Goal: Complete application form

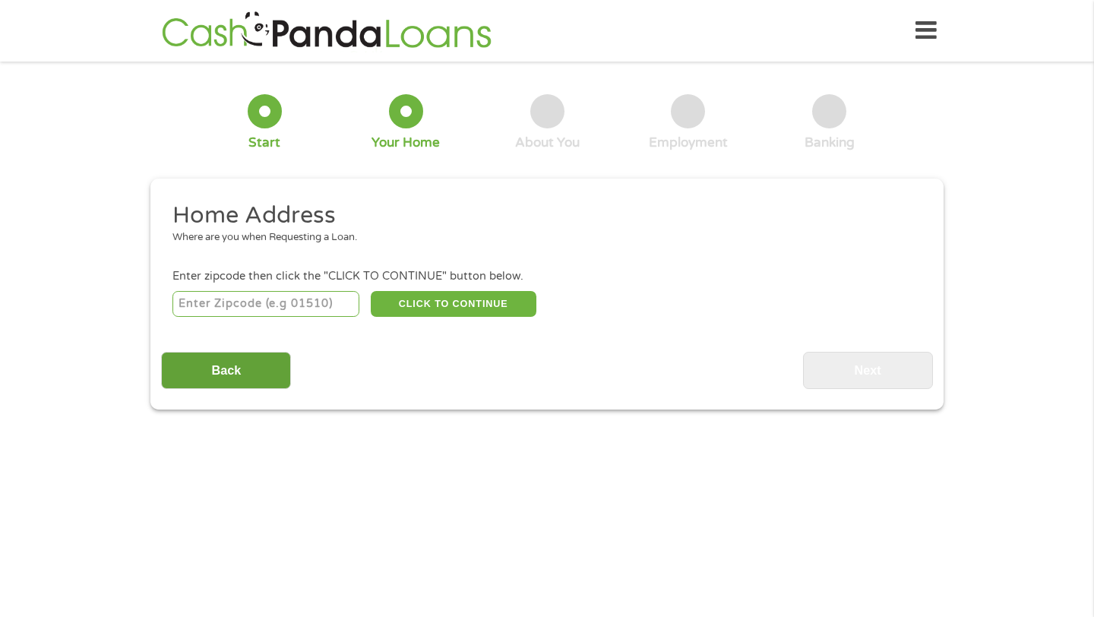
click at [195, 365] on input "Back" at bounding box center [226, 370] width 130 height 37
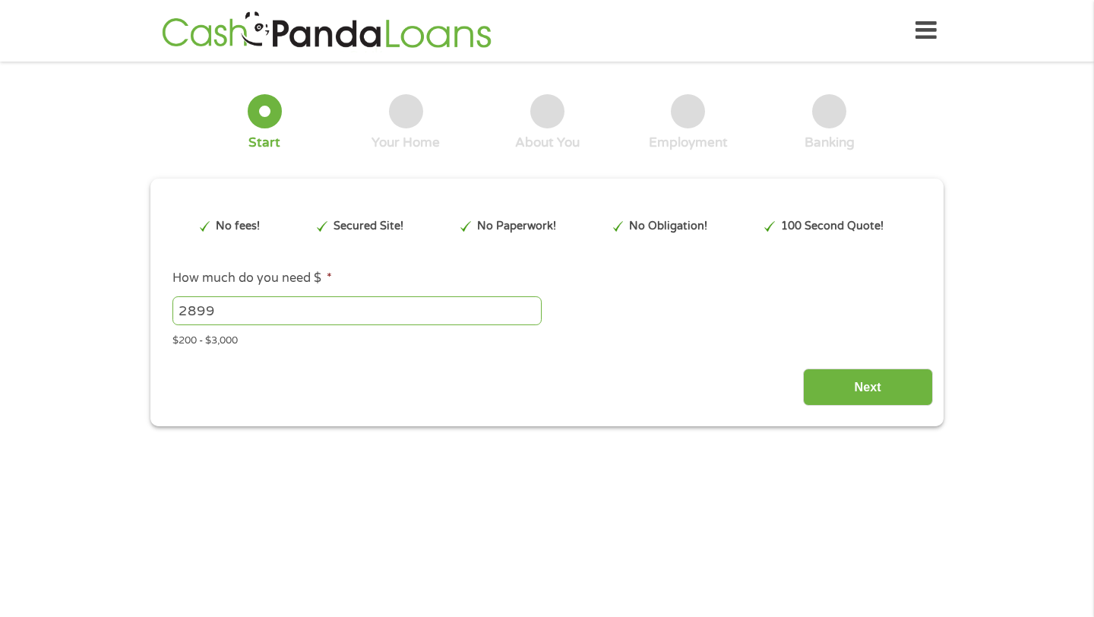
click at [528, 314] on input "2899" at bounding box center [356, 310] width 369 height 29
click at [528, 307] on input "2900" at bounding box center [356, 310] width 369 height 29
click at [528, 307] on input "2901" at bounding box center [356, 310] width 369 height 29
click at [528, 307] on input "2902" at bounding box center [356, 310] width 369 height 29
click at [528, 307] on input "2903" at bounding box center [356, 310] width 369 height 29
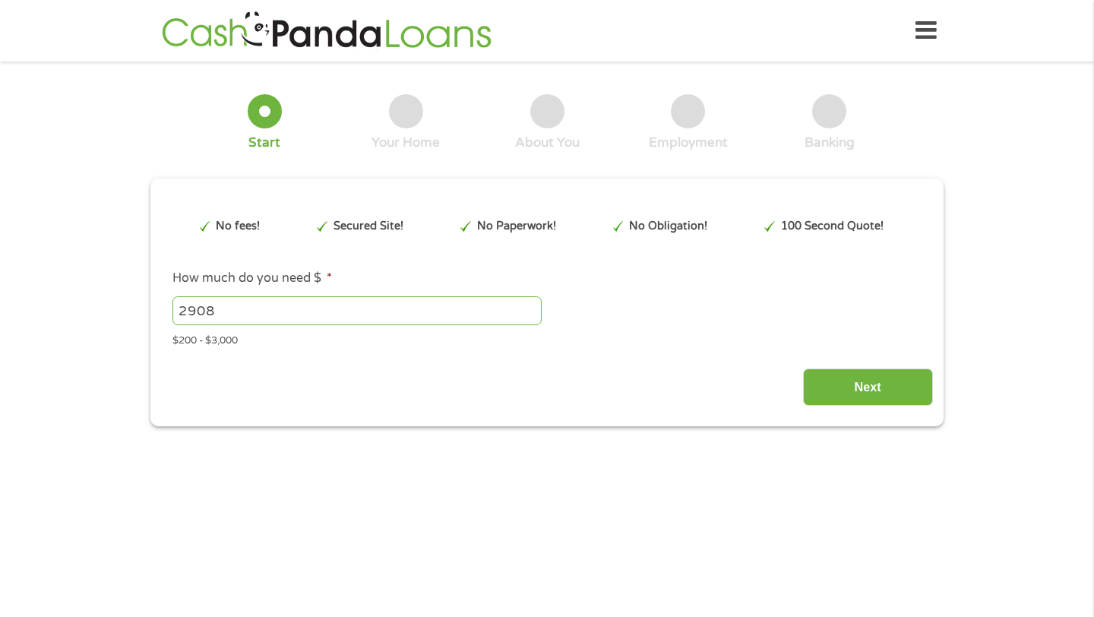
click at [528, 307] on input "2908" at bounding box center [356, 310] width 369 height 29
click at [528, 307] on input "2909" at bounding box center [356, 310] width 369 height 29
click at [528, 307] on input "2910" at bounding box center [356, 310] width 369 height 29
click at [528, 307] on input "2911" at bounding box center [356, 310] width 369 height 29
click at [528, 307] on input "2912" at bounding box center [356, 310] width 369 height 29
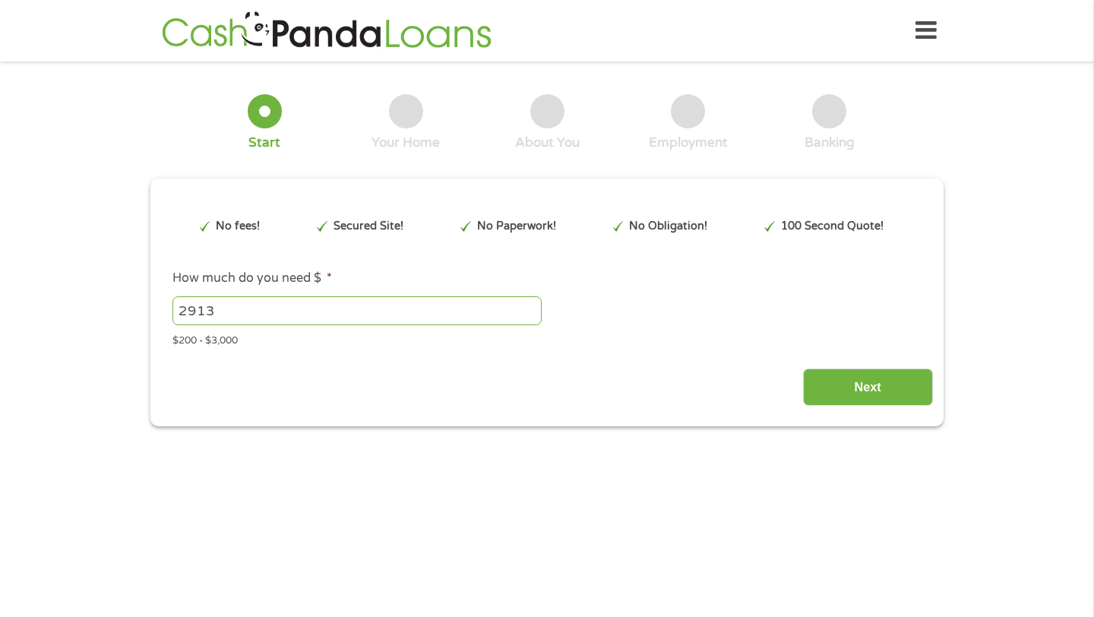
click at [528, 307] on input "2913" at bounding box center [356, 310] width 369 height 29
click at [528, 307] on input "2914" at bounding box center [356, 310] width 369 height 29
type input "2"
type input "3000"
click at [887, 392] on input "Next" at bounding box center [868, 386] width 130 height 37
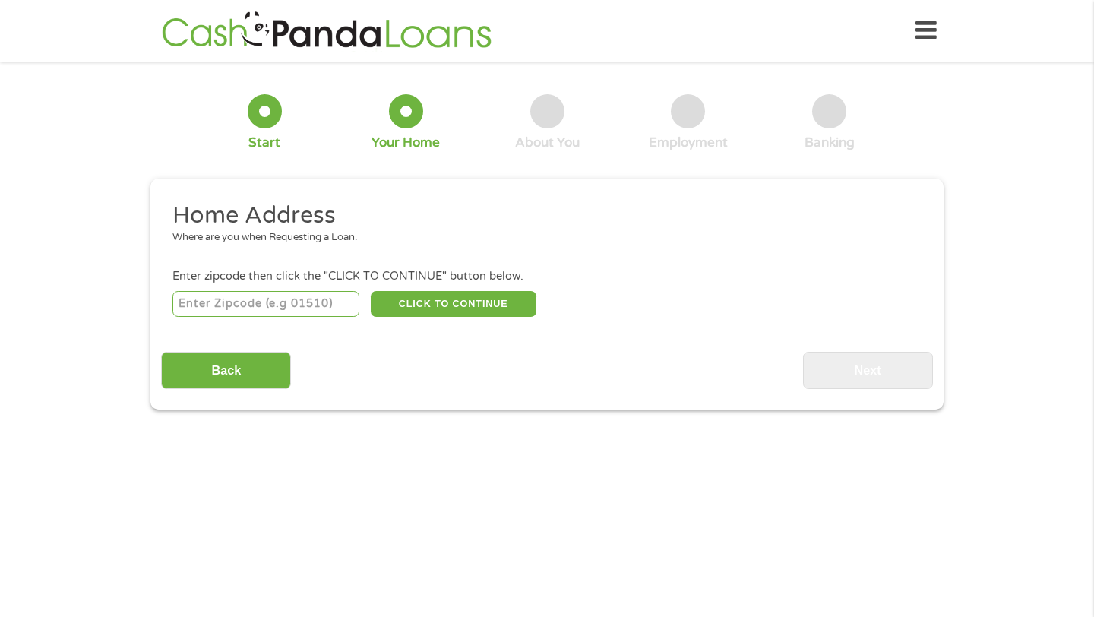
click at [255, 295] on input "number" at bounding box center [266, 304] width 188 height 26
type input "22554"
select select "[US_STATE]"
click at [464, 300] on button "CLICK TO CONTINUE" at bounding box center [454, 304] width 166 height 26
type input "22554"
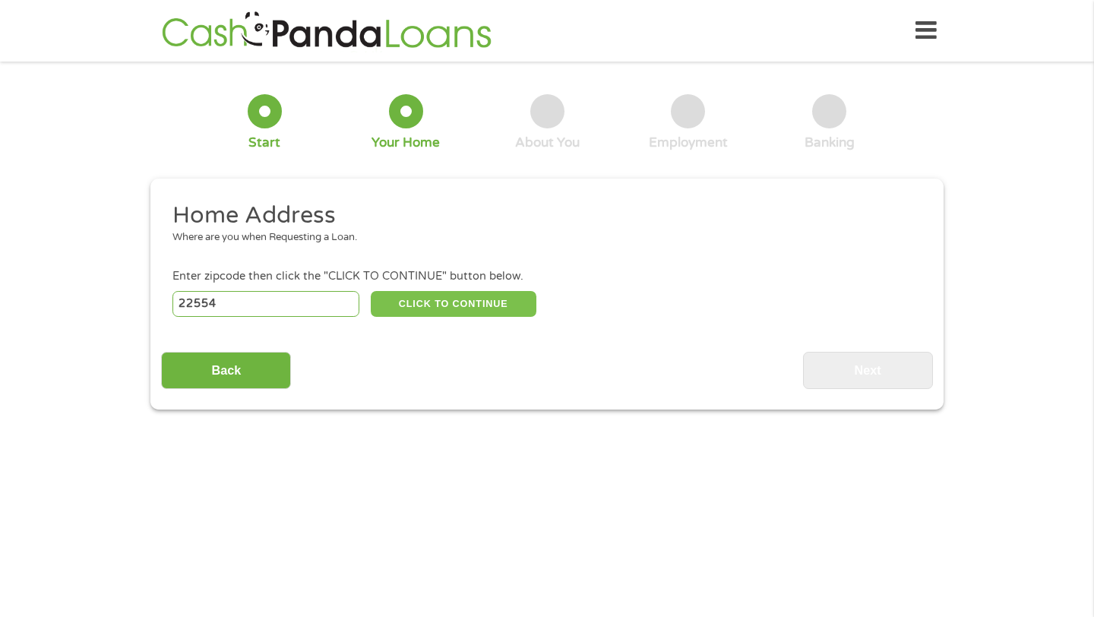
type input "[PERSON_NAME]"
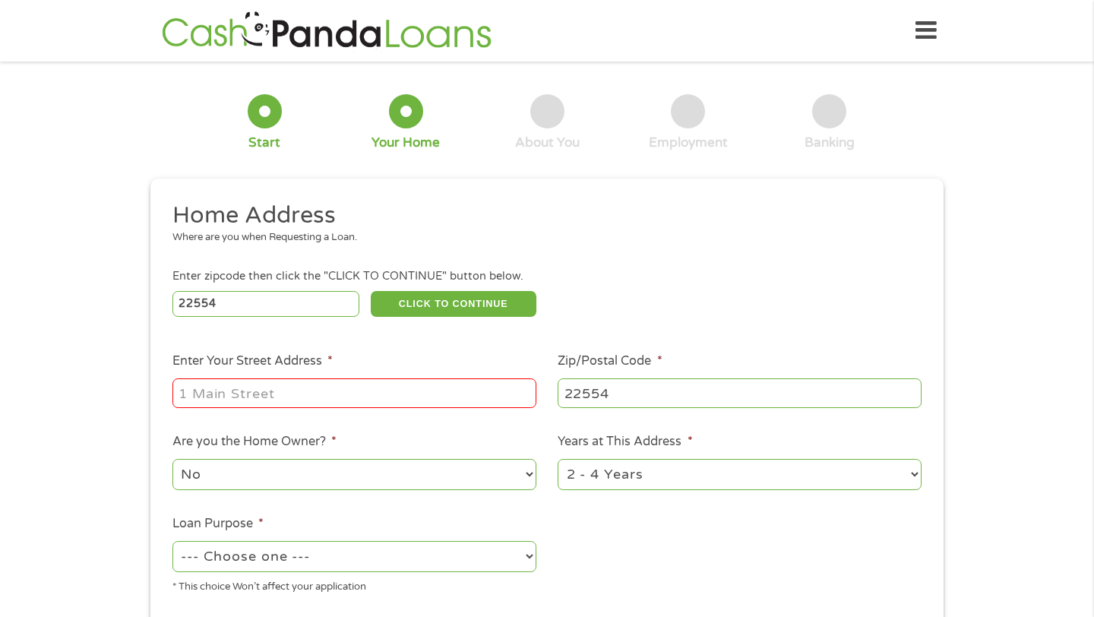
click at [388, 393] on input "Enter Your Street Address *" at bounding box center [354, 392] width 364 height 29
type input "[STREET_ADDRESS]"
click at [682, 476] on select "1 Year or less 1 - 2 Years 2 - 4 Years Over 4 Years" at bounding box center [740, 474] width 364 height 31
select select "60months"
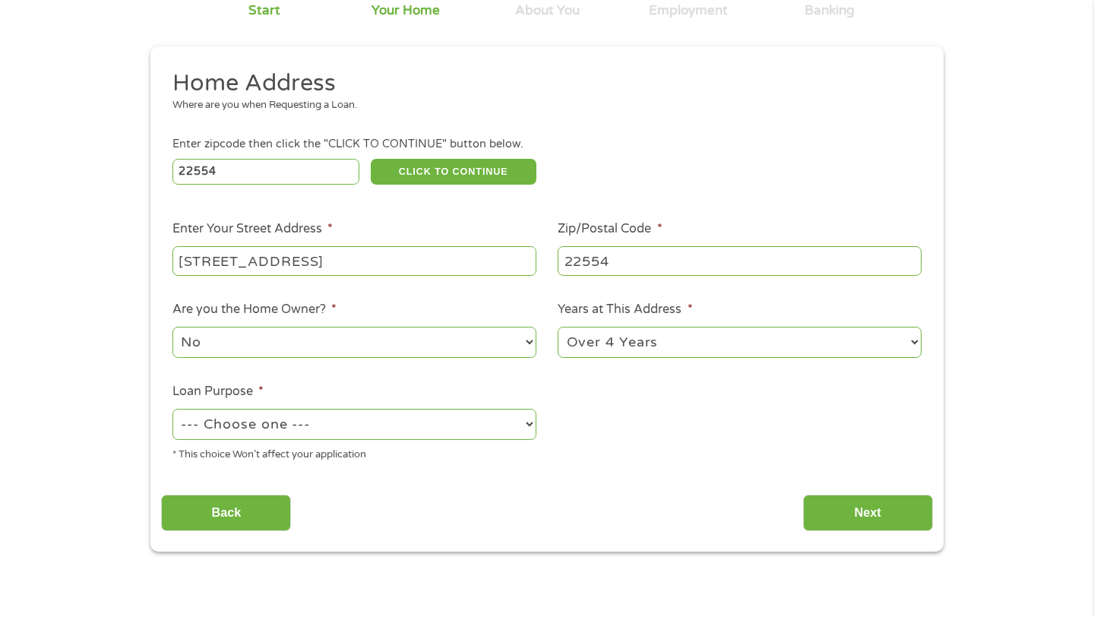
scroll to position [169, 0]
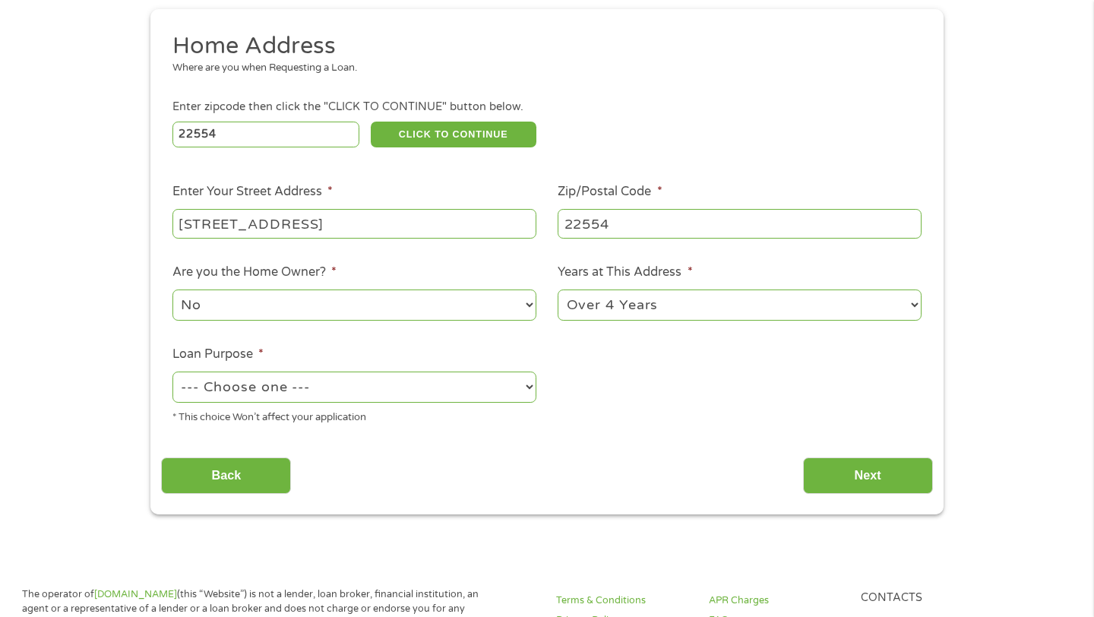
click at [526, 397] on select "--- Choose one --- Pay Bills Debt Consolidation Home Improvement Major Purchase…" at bounding box center [354, 386] width 364 height 31
select select "debtconsolidation"
click at [883, 484] on input "Next" at bounding box center [868, 475] width 130 height 37
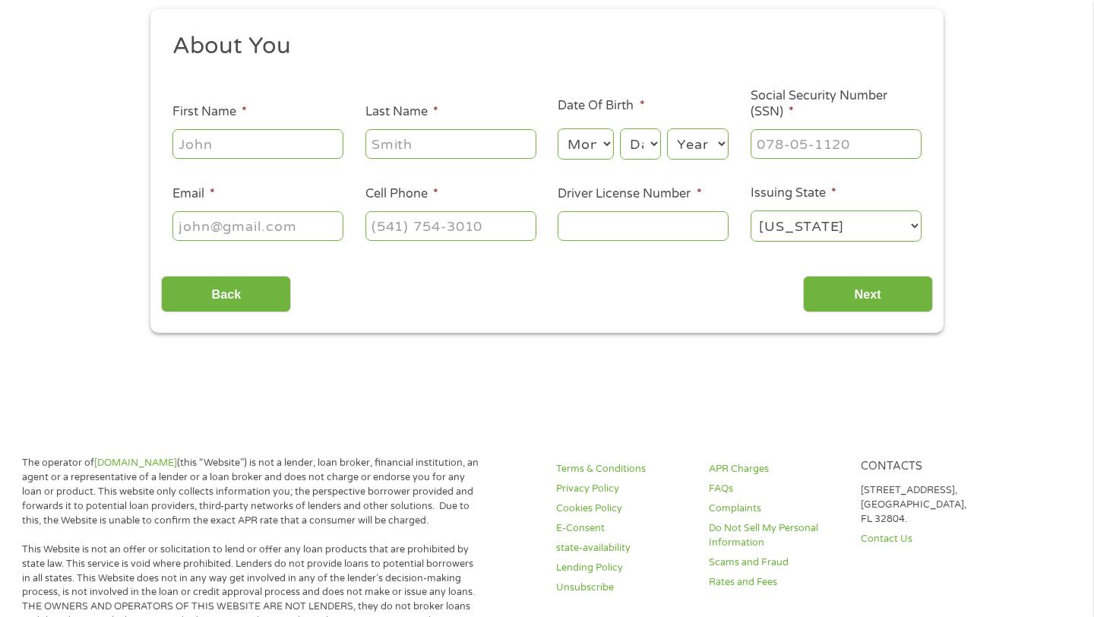
scroll to position [0, 0]
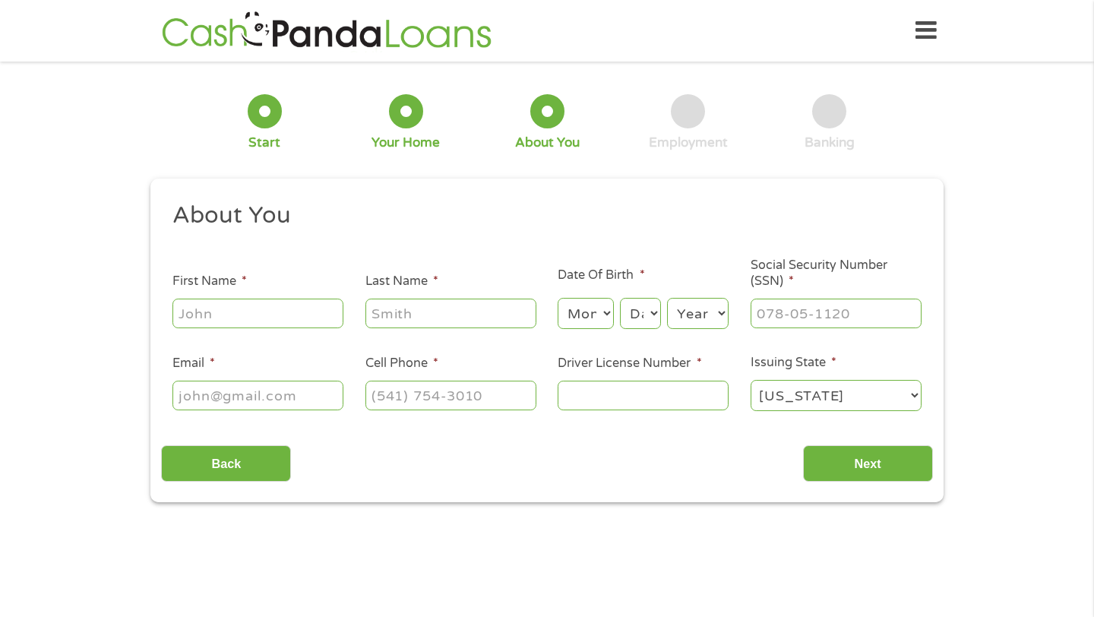
click at [315, 324] on input "First Name *" at bounding box center [257, 313] width 171 height 29
type input "Nehemie"
type input "[PERSON_NAME]"
type input "[EMAIL_ADDRESS][DOMAIN_NAME]"
type input "[PHONE_NUMBER]"
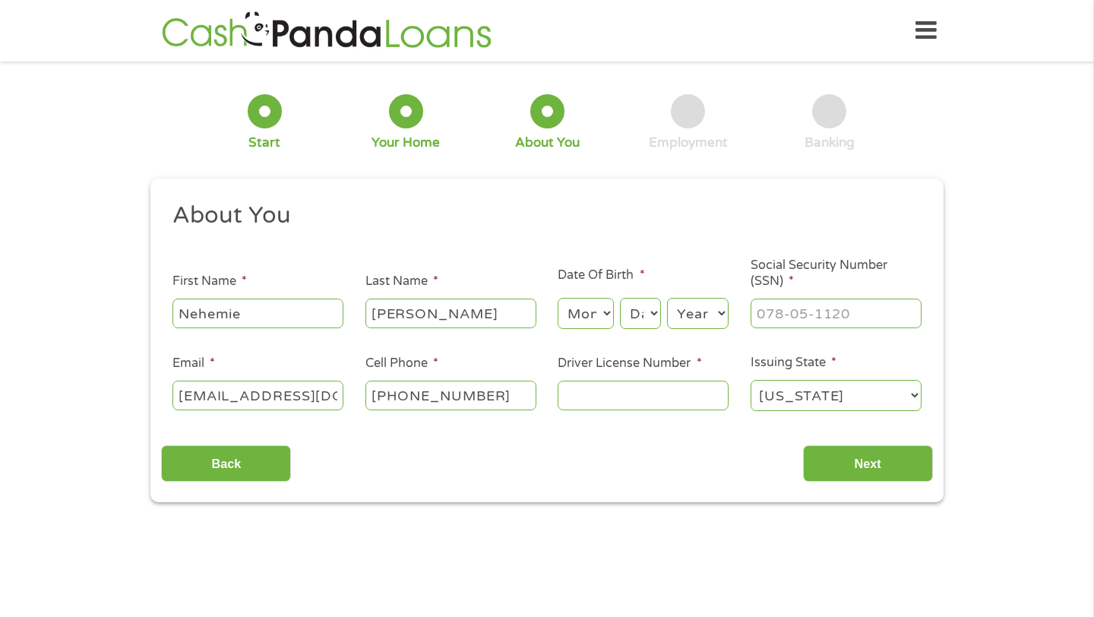
click at [596, 318] on select "Month 1 2 3 4 5 6 7 8 9 10 11 12" at bounding box center [585, 313] width 55 height 31
select select "10"
